Goal: Task Accomplishment & Management: Use online tool/utility

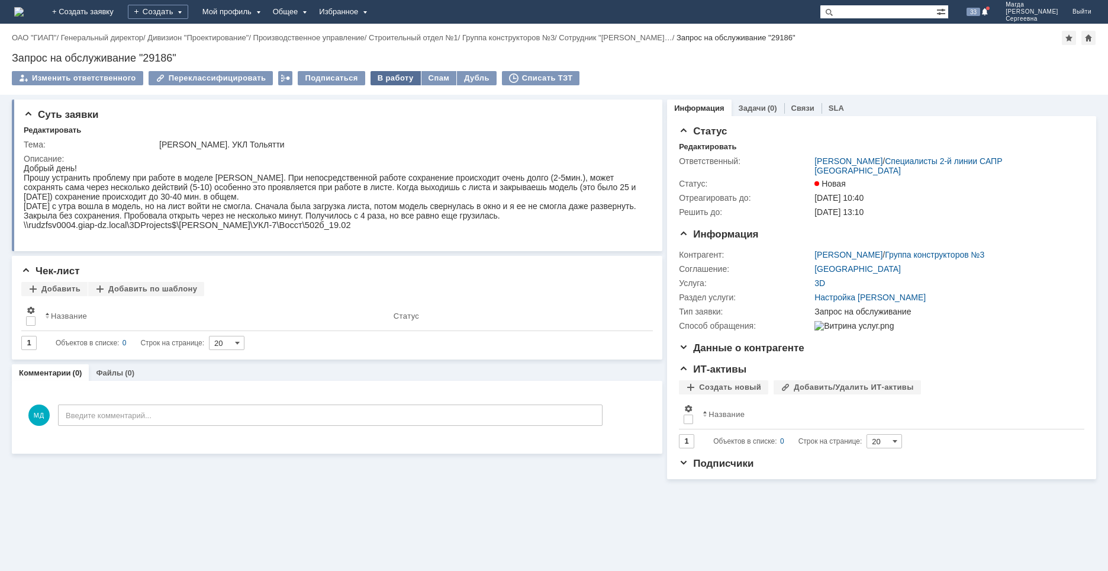
click at [373, 76] on div "В работу" at bounding box center [396, 78] width 50 height 14
click at [379, 81] on div "В работу" at bounding box center [396, 78] width 50 height 14
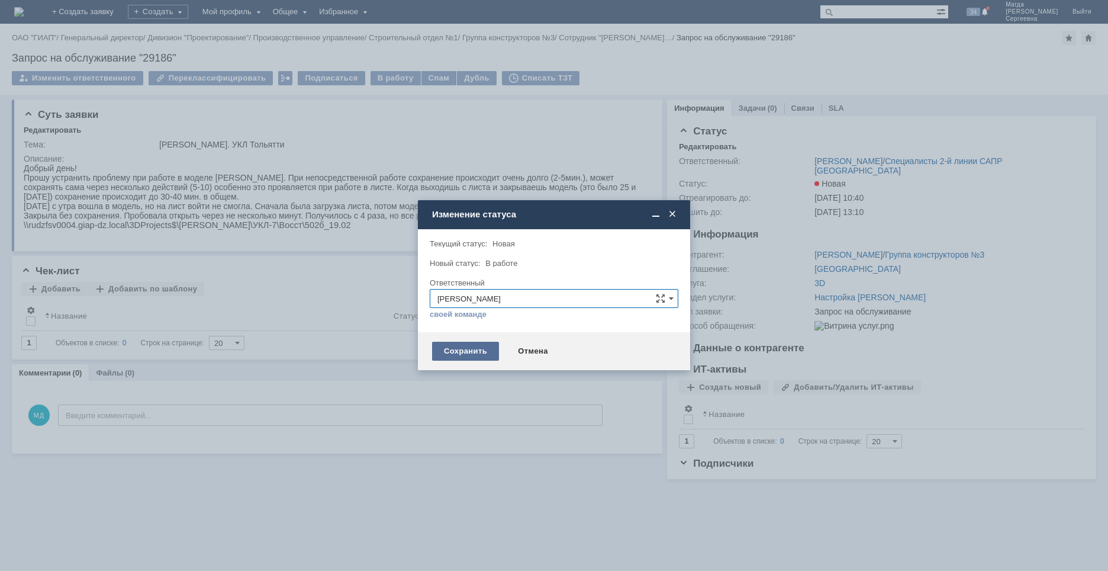
click at [451, 343] on div "Сохранить" at bounding box center [465, 351] width 67 height 19
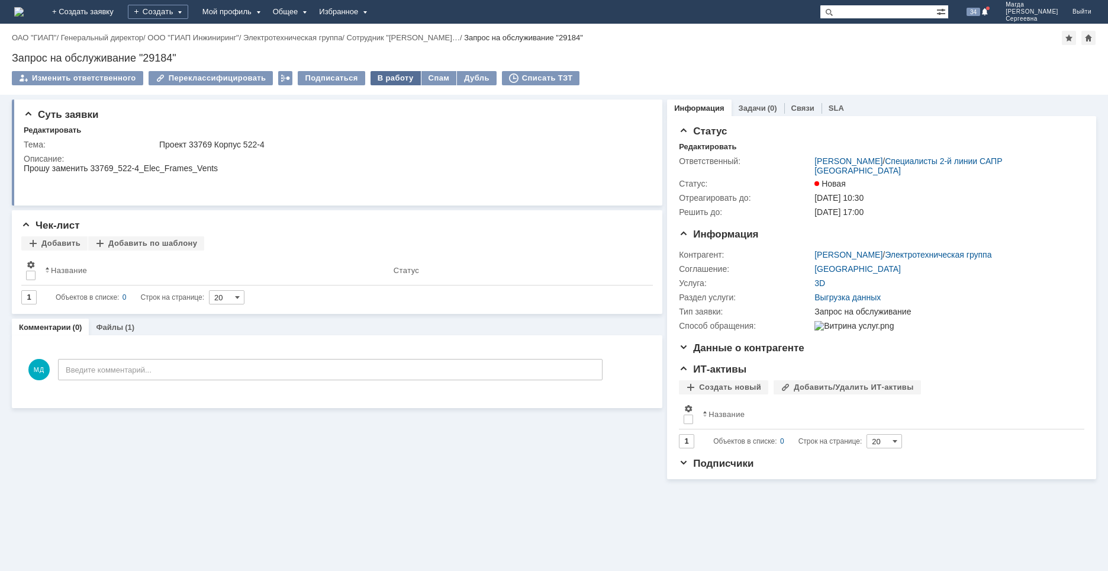
click at [390, 82] on div "В работу" at bounding box center [396, 78] width 50 height 14
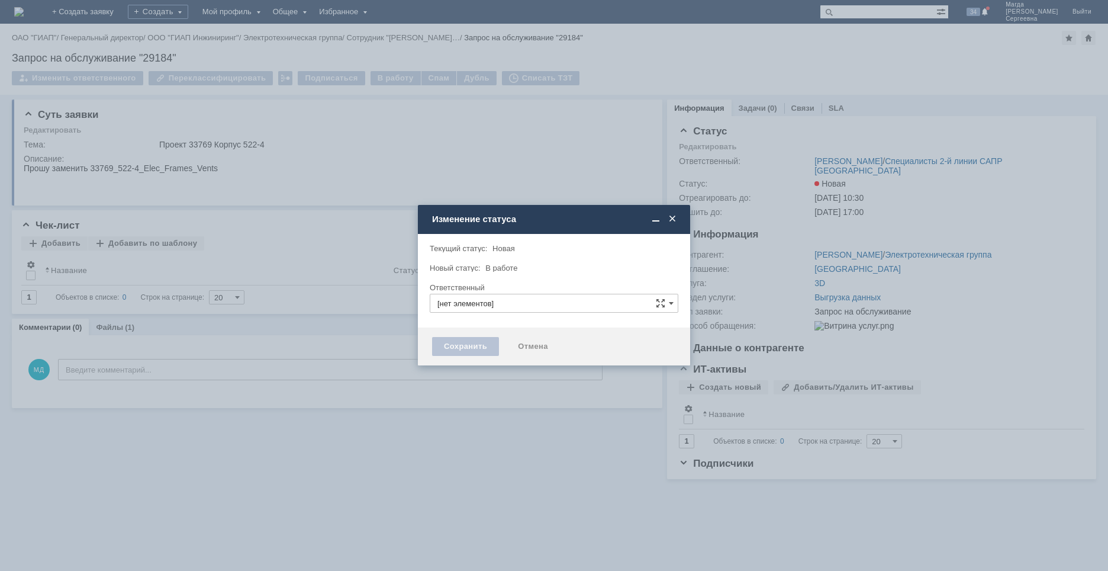
type input "[PERSON_NAME]"
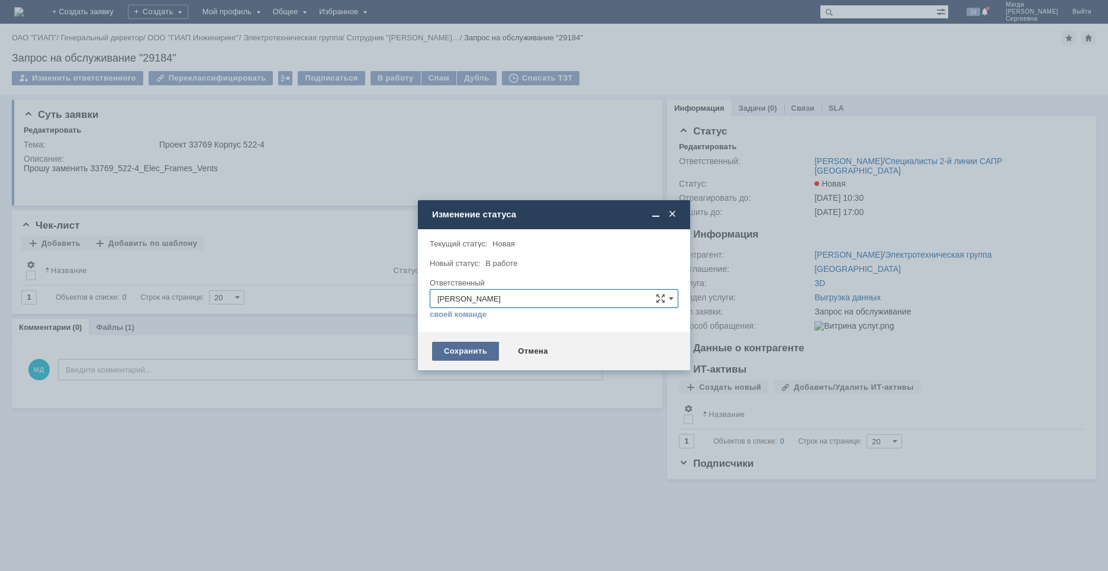
click at [468, 354] on div "Сохранить" at bounding box center [465, 351] width 67 height 19
